Goal: Task Accomplishment & Management: Use online tool/utility

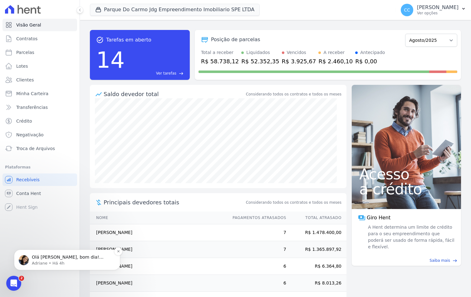
click at [59, 261] on p "Adriane • Há 4h" at bounding box center [72, 264] width 81 height 6
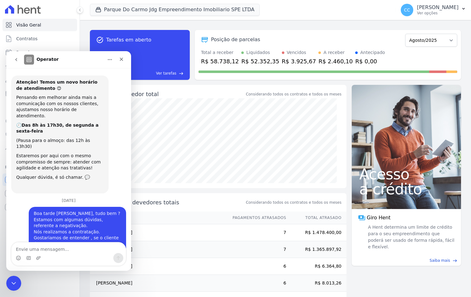
scroll to position [1, 0]
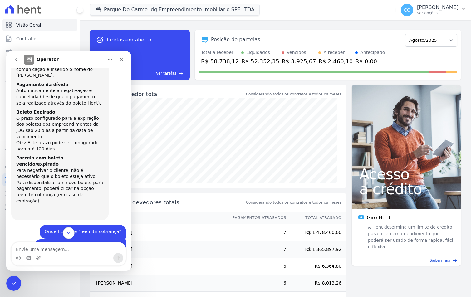
click at [66, 231] on button "Scroll to bottom" at bounding box center [69, 233] width 12 height 12
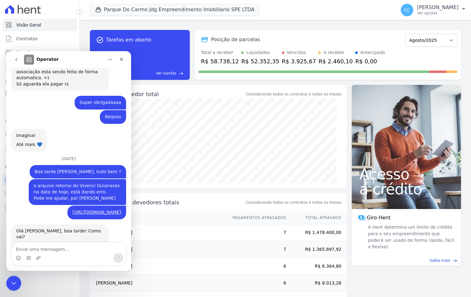
scroll to position [1709, 0]
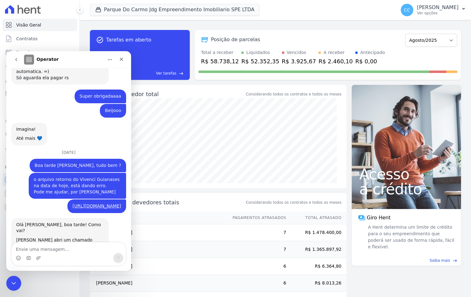
click at [55, 254] on div "Messenger da Intercom" at bounding box center [69, 258] width 114 height 10
click at [48, 245] on textarea "Envie uma mensagem..." at bounding box center [69, 248] width 114 height 11
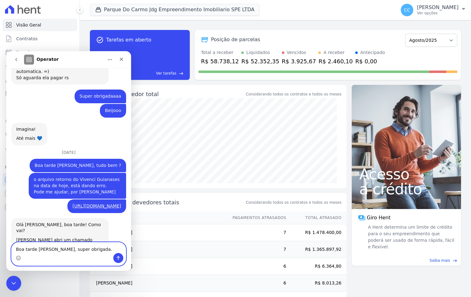
scroll to position [1715, 0]
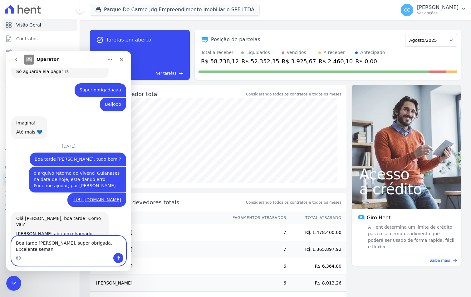
type textarea "Boa tarde [PERSON_NAME], super obrigada. Excelente semana"
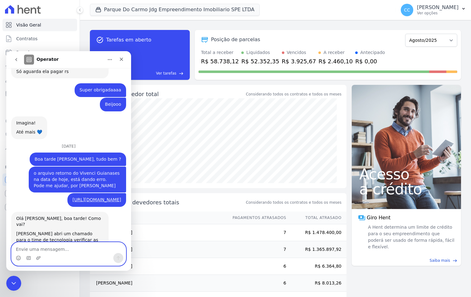
scroll to position [1733, 0]
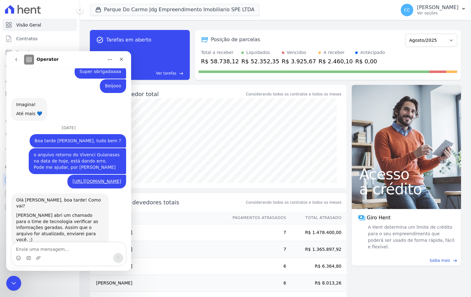
click at [123, 58] on icon "Fechar" at bounding box center [121, 59] width 5 height 5
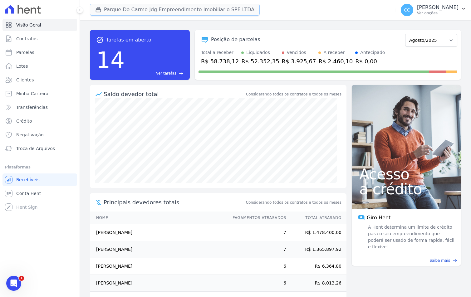
click at [101, 12] on icon "button" at bounding box center [98, 9] width 5 height 5
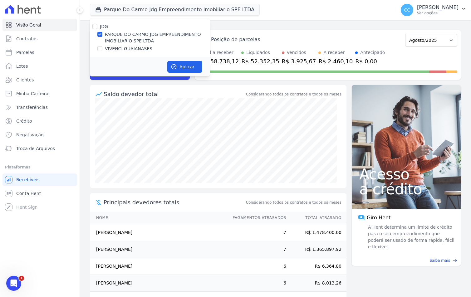
click at [105, 49] on label "VIVENCI GUAIANASES" at bounding box center [128, 49] width 47 height 7
click at [102, 49] on input "VIVENCI GUAIANASES" at bounding box center [99, 48] width 5 height 5
checkbox input "true"
click at [114, 38] on label "PARQUE DO CARMO JDG EMPREENDIMENTO IMOBILIARIO SPE LTDA" at bounding box center [157, 37] width 105 height 13
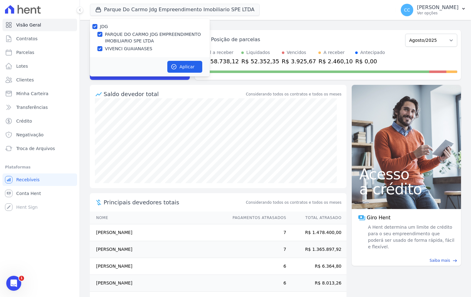
click at [102, 37] on input "PARQUE DO CARMO JDG EMPREENDIMENTO IMOBILIARIO SPE LTDA" at bounding box center [99, 34] width 5 height 5
checkbox input "false"
click at [176, 66] on icon "button" at bounding box center [174, 67] width 5 height 5
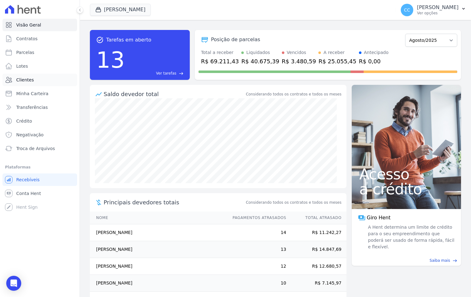
click at [24, 78] on span "Clientes" at bounding box center [24, 80] width 17 height 6
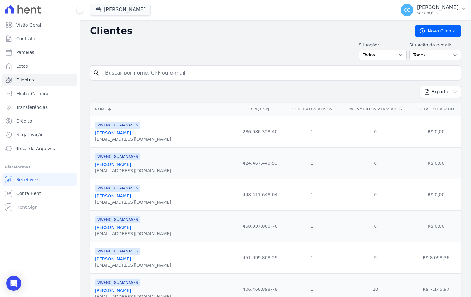
click at [147, 72] on input "search" at bounding box center [279, 73] width 357 height 12
type input "[PERSON_NAME]"
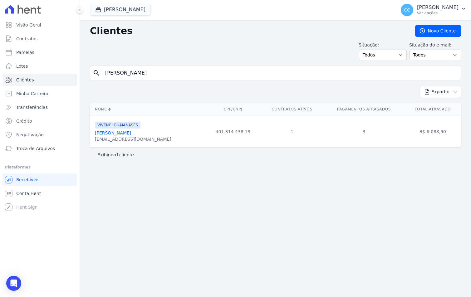
click at [114, 130] on link "[PERSON_NAME]" at bounding box center [113, 132] width 36 height 5
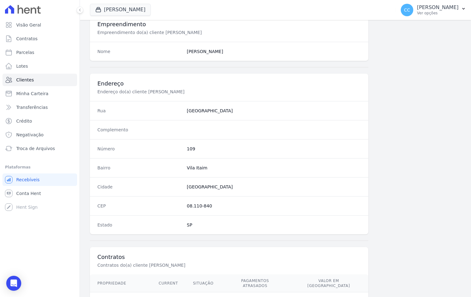
scroll to position [287, 0]
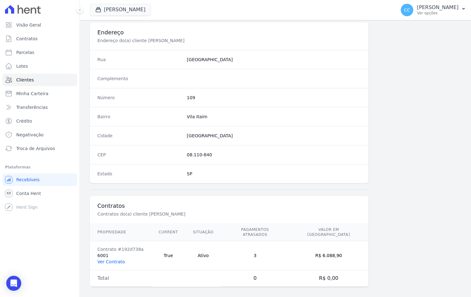
click at [110, 259] on link "Ver Contrato" at bounding box center [110, 261] width 27 height 5
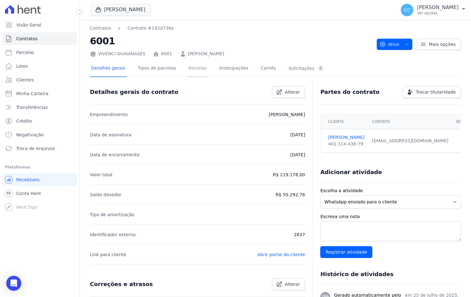
click at [187, 70] on link "Parcelas" at bounding box center [197, 69] width 21 height 17
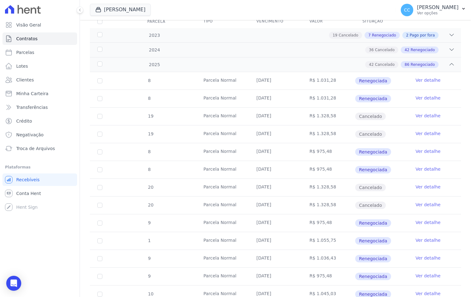
scroll to position [31, 0]
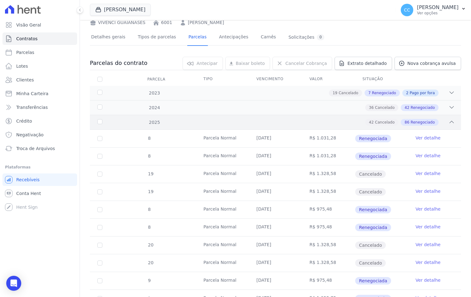
click at [143, 123] on div "42 Cancelado 86 Renegociado" at bounding box center [293, 122] width 322 height 7
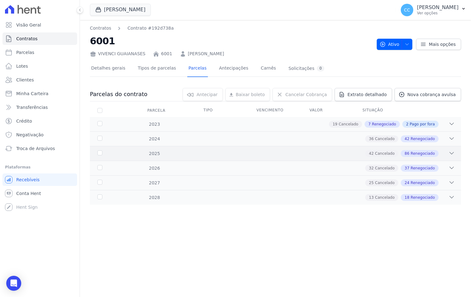
click at [155, 154] on div "42 Cancelado 86 Renegociado" at bounding box center [293, 153] width 322 height 7
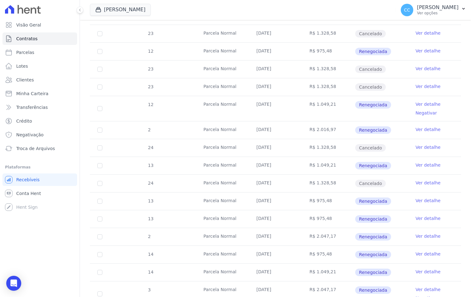
scroll to position [936, 0]
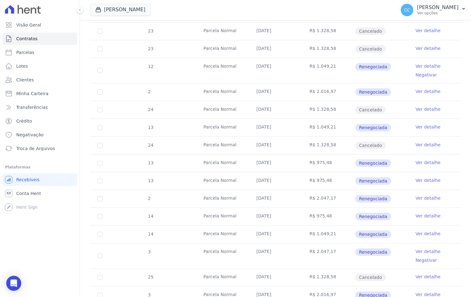
click at [424, 249] on link "Ver detalhe" at bounding box center [427, 251] width 25 height 6
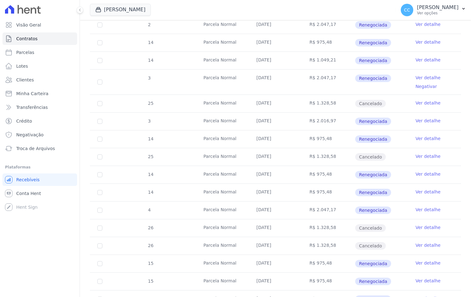
scroll to position [1155, 0]
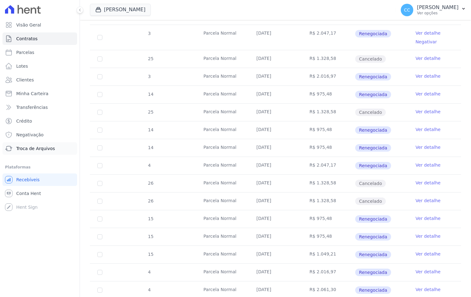
click at [38, 149] on span "Troca de Arquivos" at bounding box center [35, 148] width 39 height 6
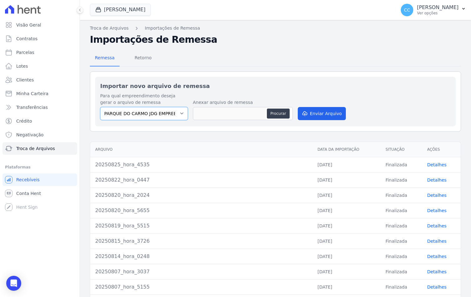
click at [151, 118] on select "PARQUE DO CARMO JDG EMPREENDIMENTO IMOBILIARIO SPE LTDA VIVENCI GUAIANASES" at bounding box center [144, 113] width 88 height 13
select select "63cc6273-42e6-4b24-80dd-3ee0cbed8772"
click at [100, 107] on select "PARQUE DO CARMO JDG EMPREENDIMENTO IMOBILIARIO SPE LTDA VIVENCI GUAIANASES" at bounding box center [144, 113] width 88 height 13
click at [281, 115] on button "Procurar" at bounding box center [278, 114] width 22 height 10
type input "20250825_hora_3758"
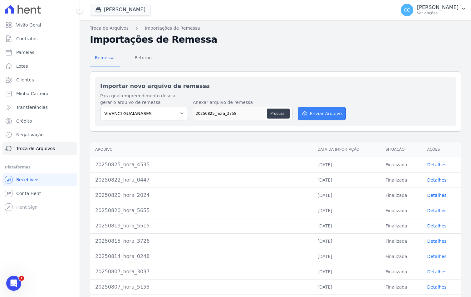
click at [308, 114] on button "Enviar Arquivo" at bounding box center [322, 113] width 48 height 13
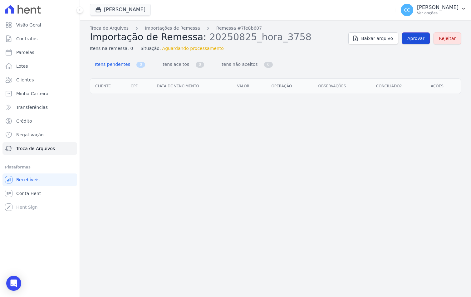
click at [406, 41] on link "Aprovar" at bounding box center [416, 38] width 28 height 12
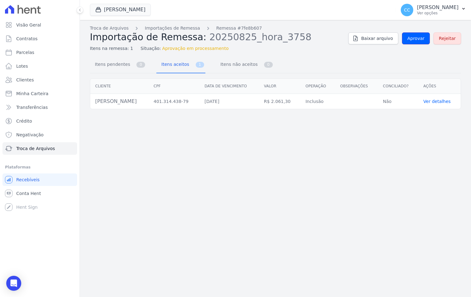
click at [406, 41] on link "Aprovar" at bounding box center [416, 38] width 28 height 12
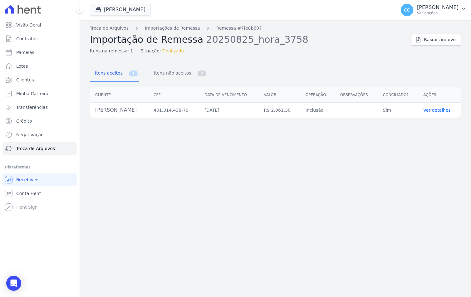
click at [406, 41] on h2 "Importação de Remessa 20250825_hora_3758" at bounding box center [248, 39] width 316 height 11
click at [36, 52] on link "Parcelas" at bounding box center [39, 52] width 75 height 12
select select
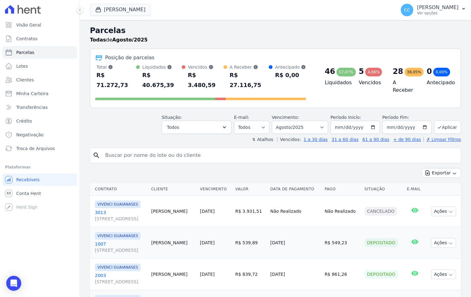
drag, startPoint x: 122, startPoint y: 147, endPoint x: 116, endPoint y: 141, distance: 8.2
click at [122, 149] on input "search" at bounding box center [279, 155] width 357 height 12
type input "[PERSON_NAME]"
select select
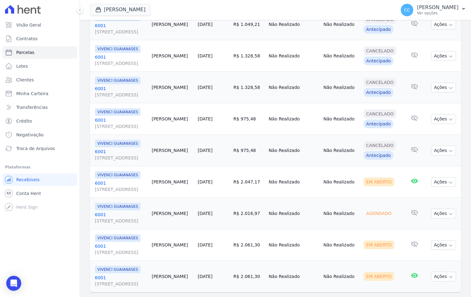
scroll to position [170, 0]
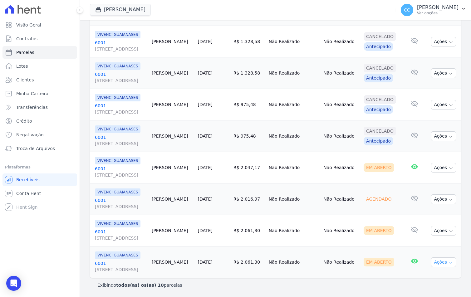
click at [441, 261] on button "Ações" at bounding box center [443, 263] width 25 height 10
click at [448, 263] on icon "button" at bounding box center [450, 262] width 5 height 5
click at [448, 264] on icon "button" at bounding box center [450, 262] width 5 height 5
click at [266, 258] on td "R$ 2.061,30" at bounding box center [248, 263] width 35 height 32
click at [102, 263] on link "[GEOGRAPHIC_DATA][STREET_ADDRESS][GEOGRAPHIC_DATA]" at bounding box center [121, 266] width 52 height 12
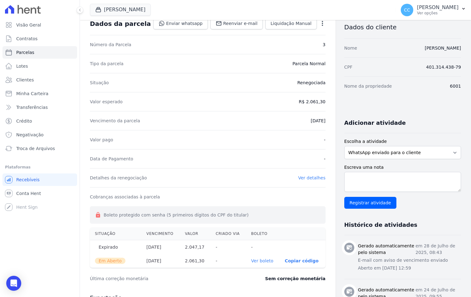
scroll to position [62, 0]
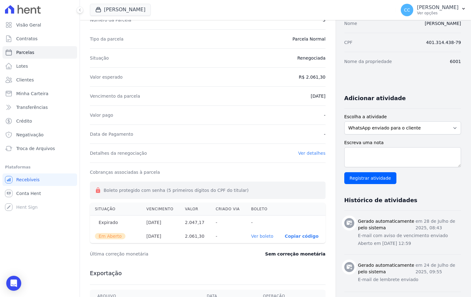
click at [251, 238] on link "Ver boleto" at bounding box center [262, 236] width 22 height 5
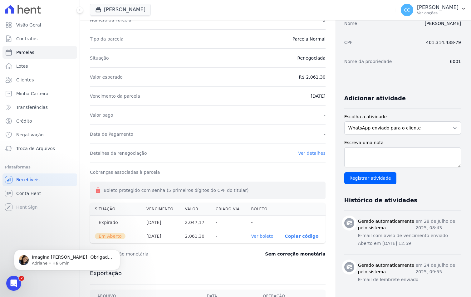
scroll to position [0, 0]
click at [53, 262] on p "Adriane • Há 6min" at bounding box center [72, 264] width 81 height 6
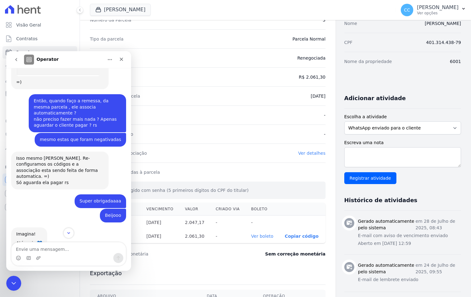
scroll to position [1772, 0]
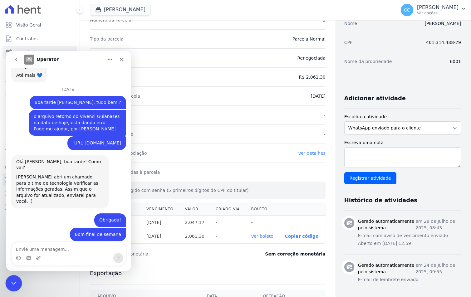
click at [13, 280] on icon "Encerramento do Messenger da Intercom" at bounding box center [12, 282] width 7 height 7
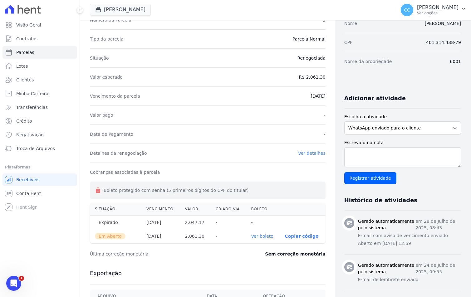
scroll to position [1761, 0]
